Goal: Task Accomplishment & Management: Manage account settings

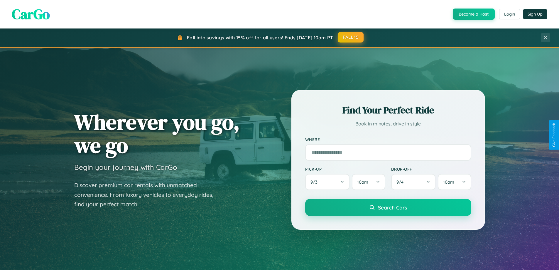
click at [351, 37] on button "FALL15" at bounding box center [351, 37] width 26 height 11
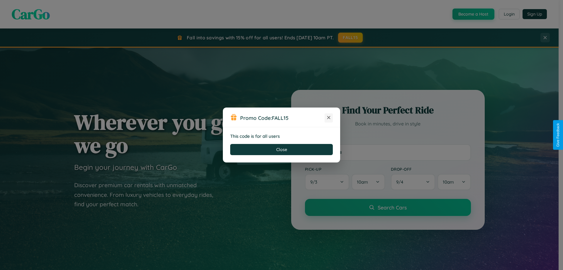
click at [329, 118] on icon at bounding box center [329, 117] width 6 height 6
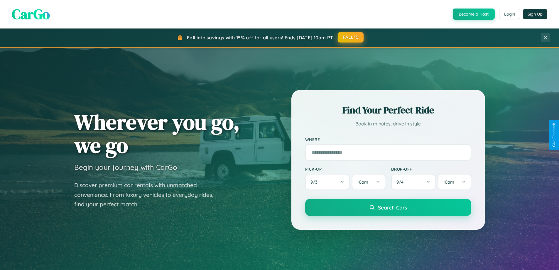
click at [351, 37] on button "FALL15" at bounding box center [351, 37] width 26 height 11
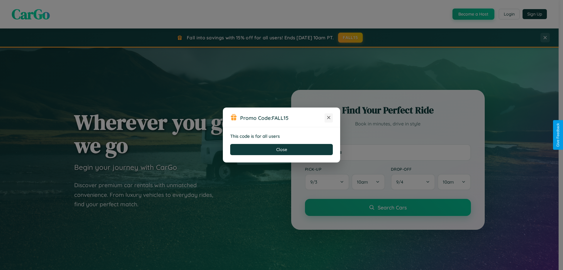
click at [329, 118] on icon at bounding box center [329, 117] width 6 height 6
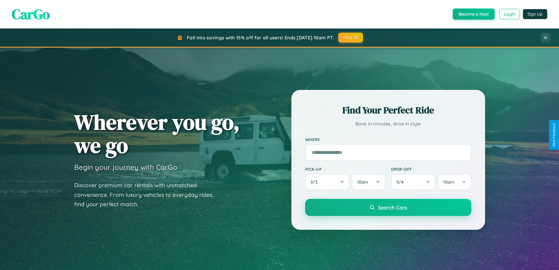
click at [509, 14] on button "Login" at bounding box center [509, 14] width 21 height 11
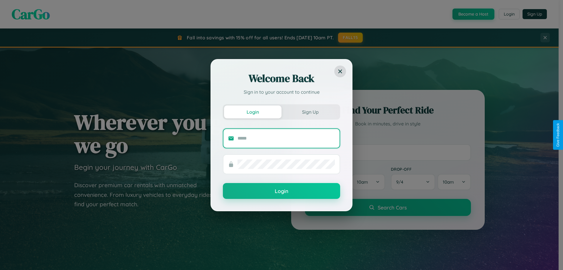
click at [286, 138] on input "text" at bounding box center [286, 138] width 97 height 9
type input "**********"
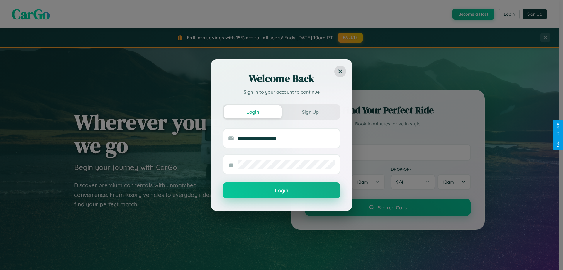
click at [282, 190] on button "Login" at bounding box center [281, 190] width 117 height 16
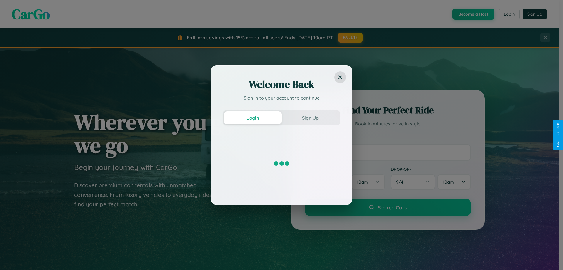
scroll to position [253, 0]
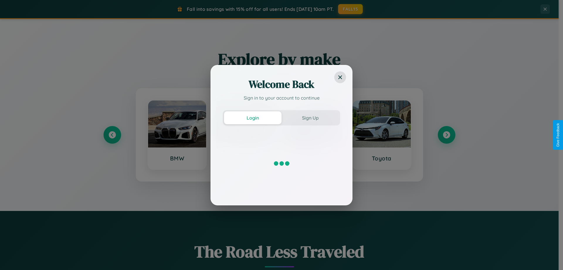
click at [313, 135] on div at bounding box center [281, 163] width 117 height 59
